Goal: Task Accomplishment & Management: Complete application form

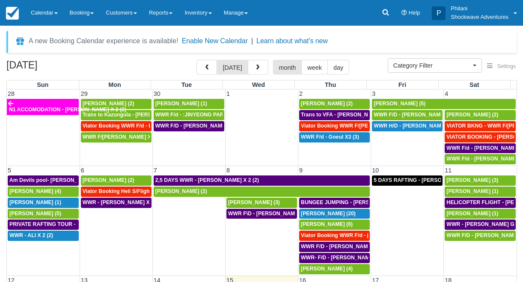
select select
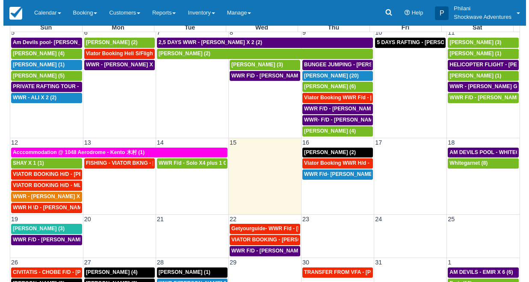
scroll to position [104, 0]
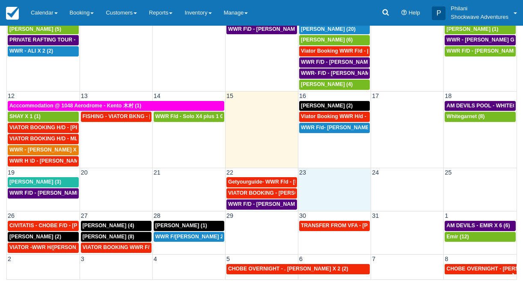
click at [336, 186] on td at bounding box center [334, 193] width 73 height 33
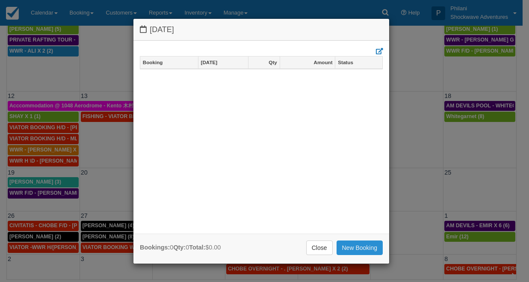
drag, startPoint x: 366, startPoint y: 248, endPoint x: 356, endPoint y: 238, distance: 13.3
click at [366, 248] on link "New Booking" at bounding box center [360, 247] width 47 height 15
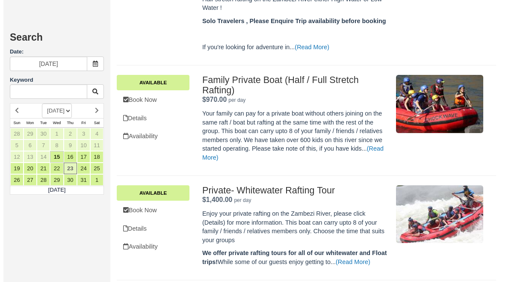
scroll to position [479, 0]
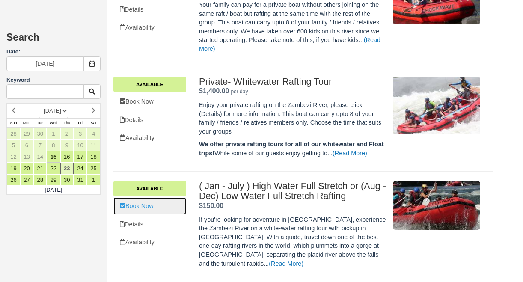
click at [148, 203] on link "Book Now" at bounding box center [149, 206] width 73 height 18
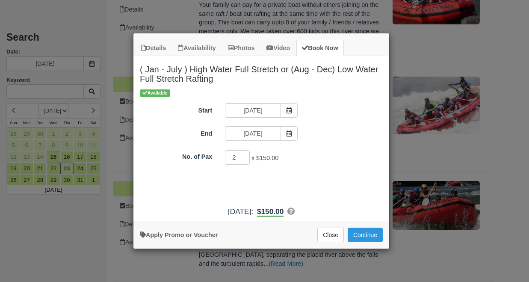
click at [242, 155] on input "2" at bounding box center [237, 157] width 25 height 15
click at [242, 155] on input "3" at bounding box center [237, 157] width 25 height 15
type input "4"
click at [242, 156] on input "4" at bounding box center [237, 157] width 25 height 15
click at [367, 236] on button "Continue" at bounding box center [365, 235] width 35 height 15
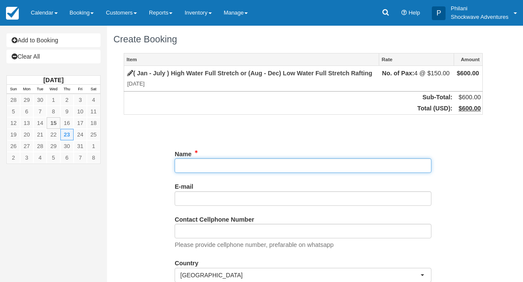
click at [234, 166] on input "Name" at bounding box center [303, 165] width 257 height 15
